Goal: Task Accomplishment & Management: Manage account settings

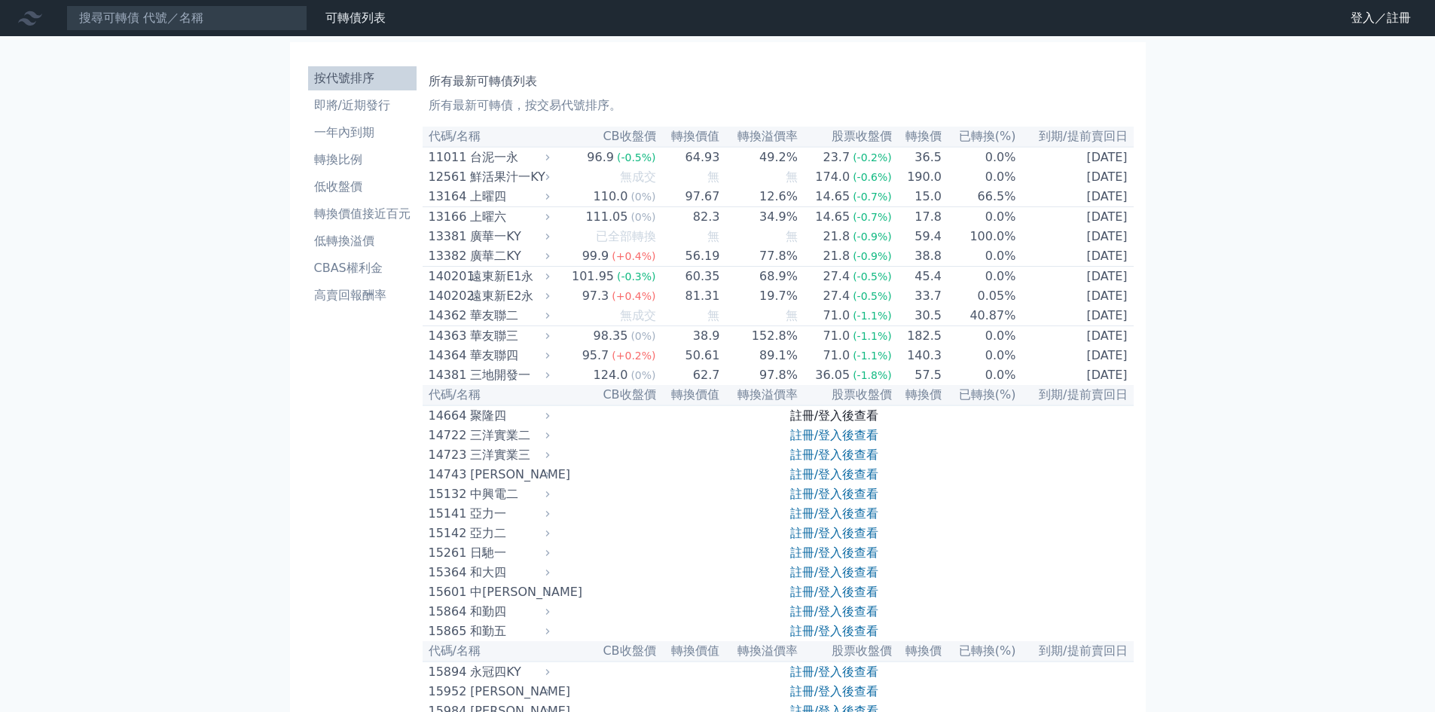
click at [828, 423] on link "註冊/登入後查看" at bounding box center [834, 415] width 88 height 14
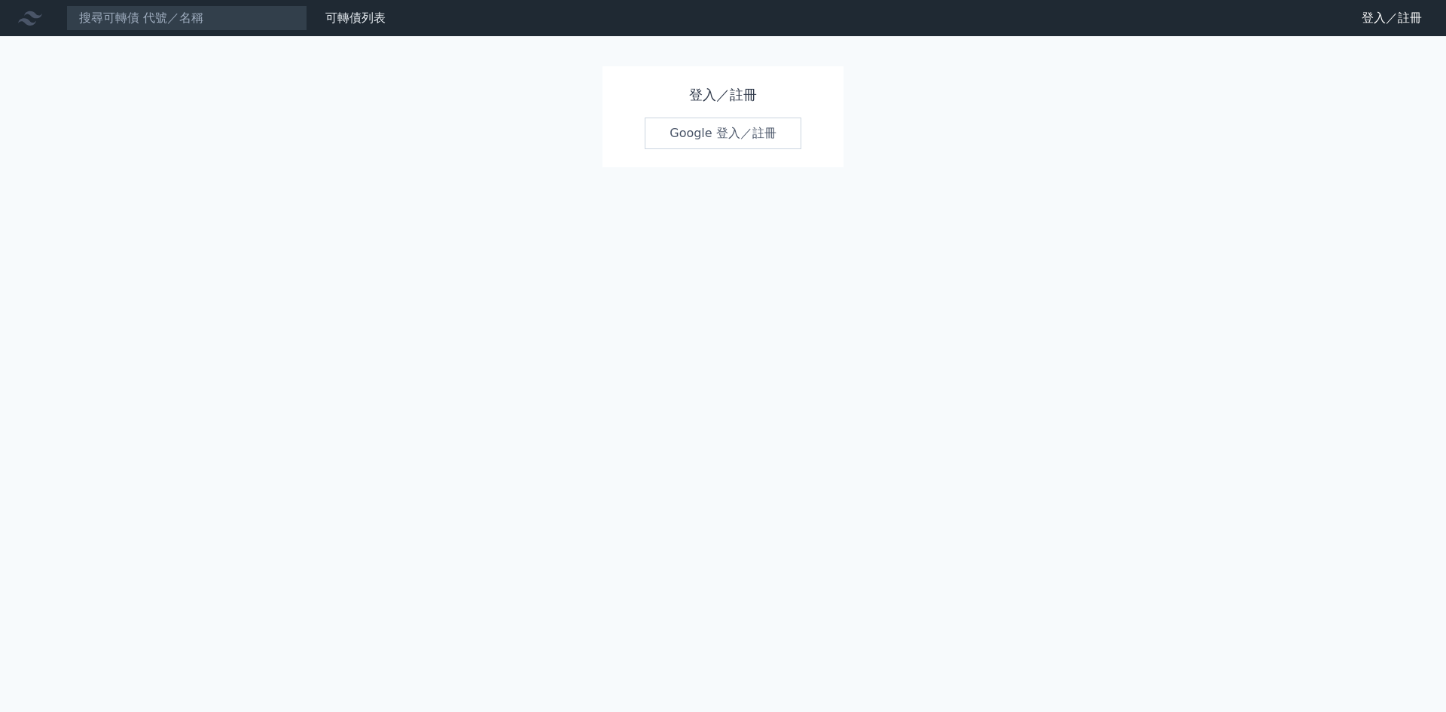
click at [756, 128] on link "Google 登入／註冊" at bounding box center [723, 134] width 157 height 32
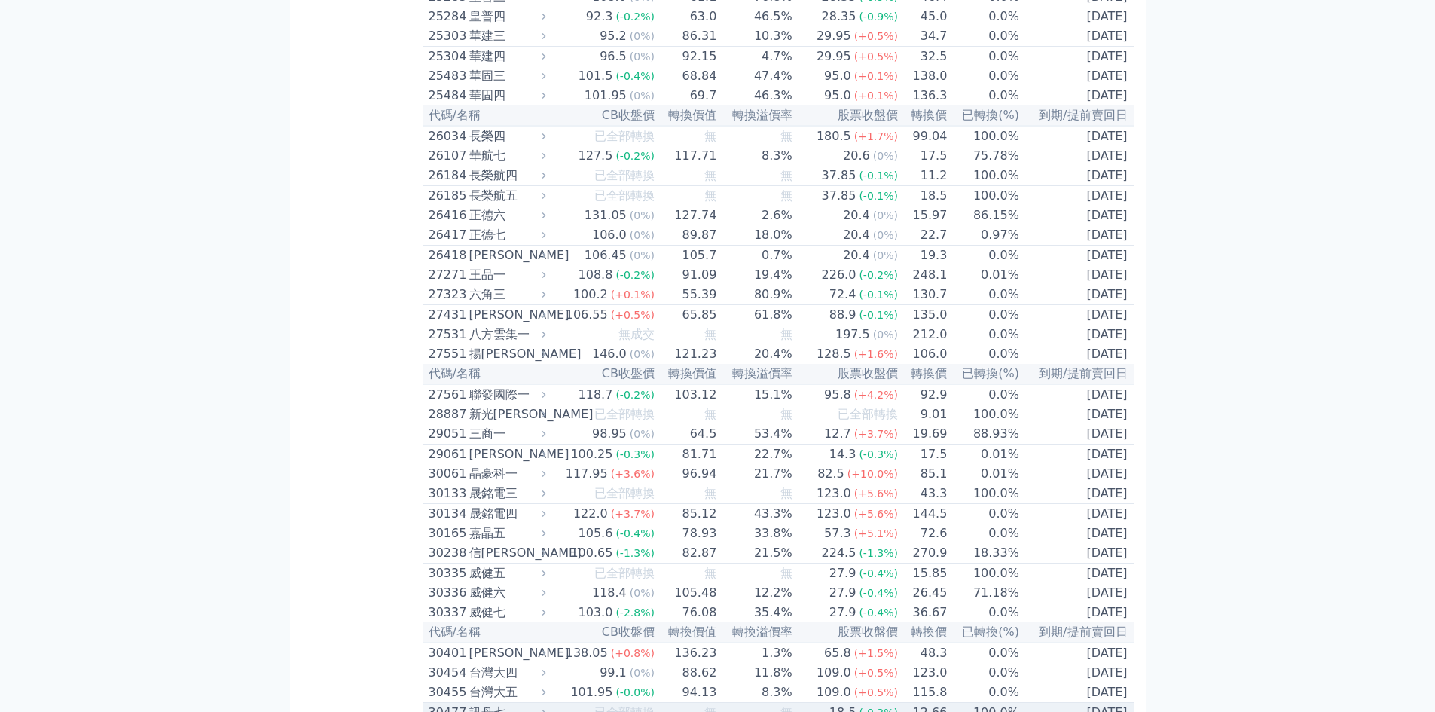
scroll to position [1431, 0]
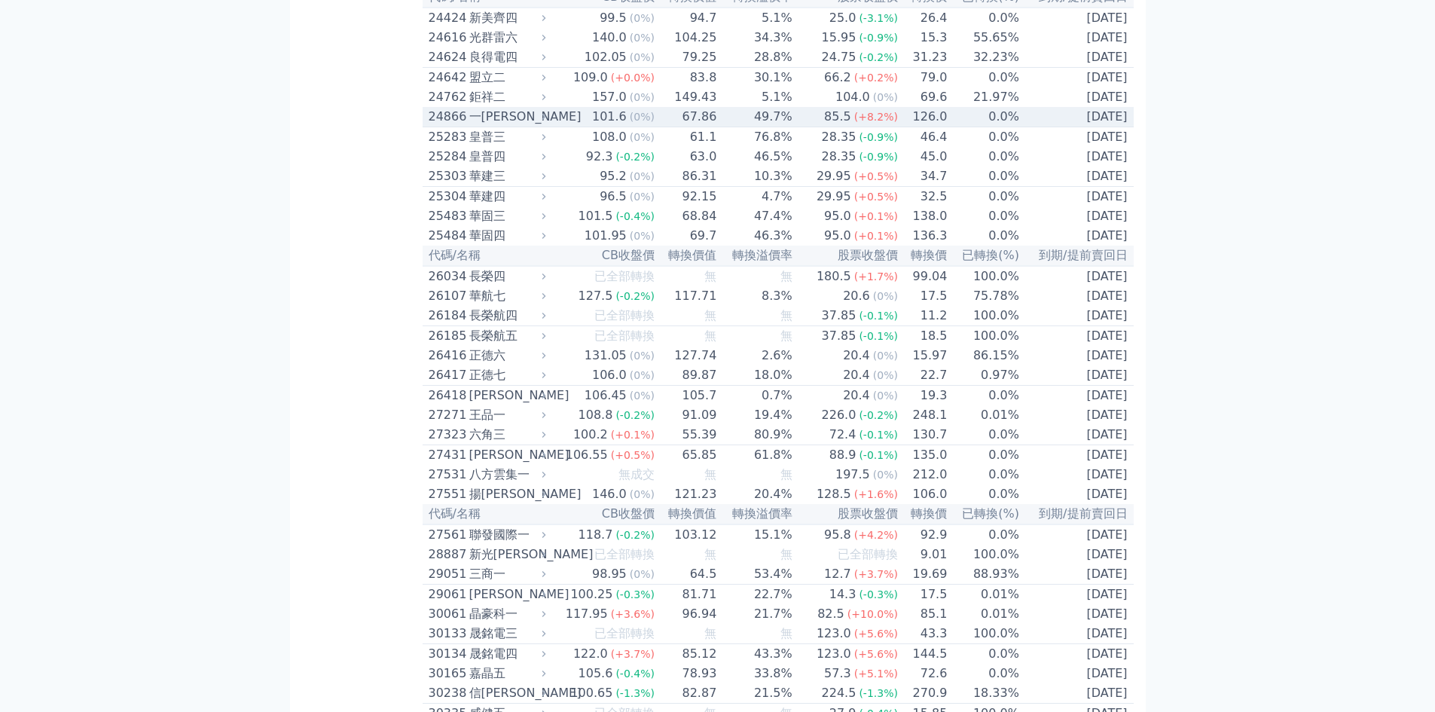
click at [546, 121] on icon at bounding box center [544, 116] width 10 height 10
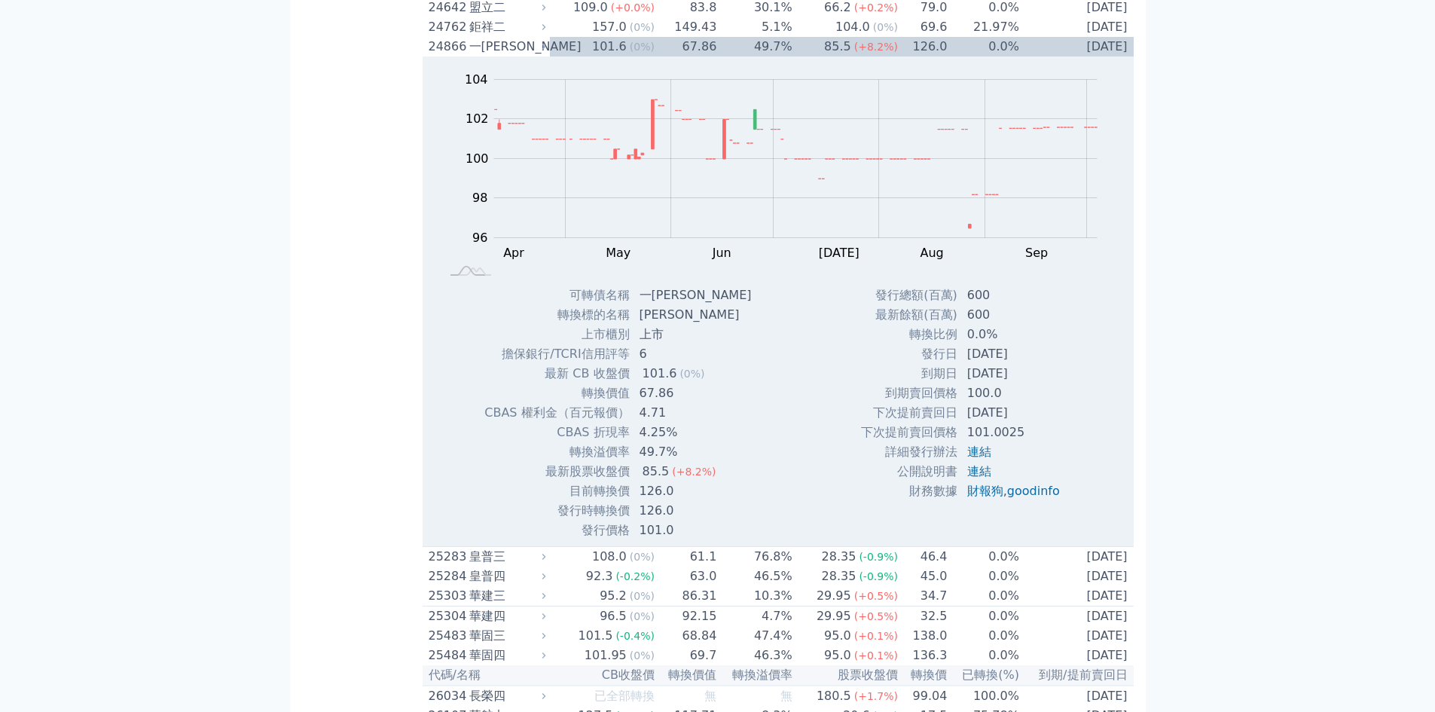
scroll to position [1582, 0]
